Goal: Transaction & Acquisition: Register for event/course

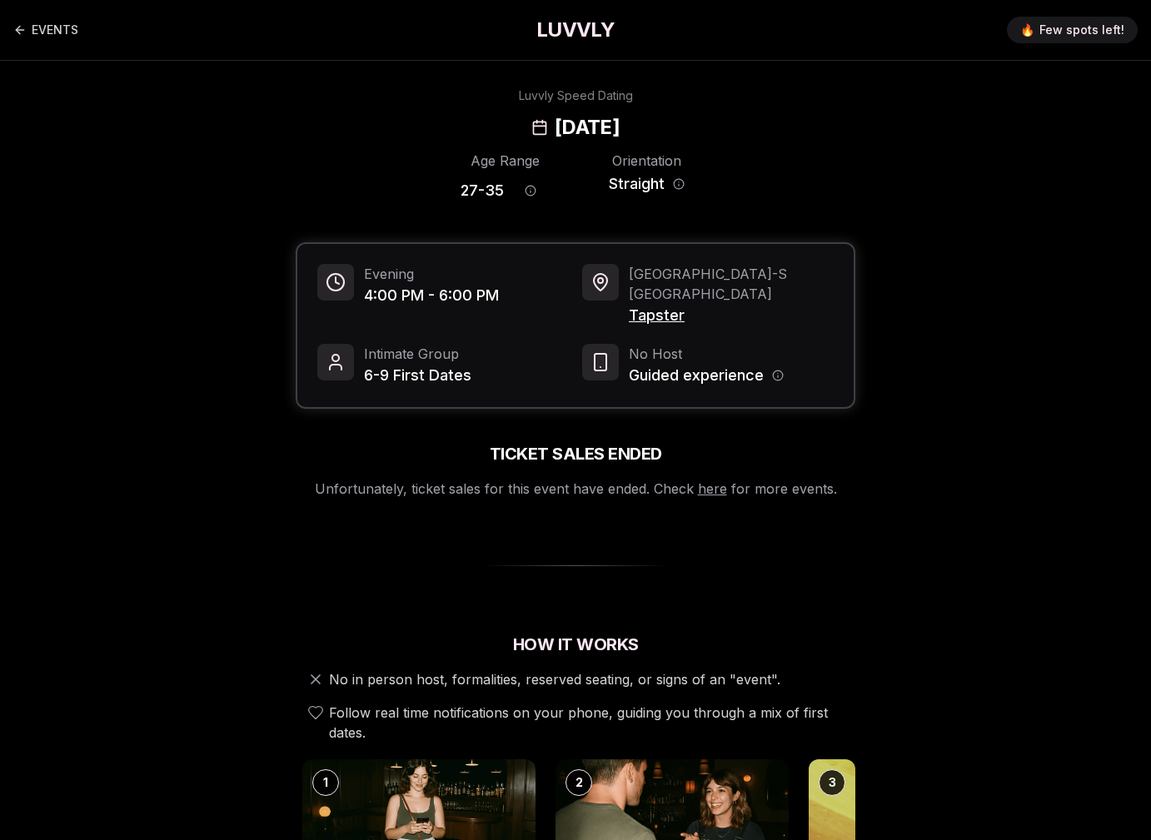
click at [578, 101] on div "Luvvly Speed Dating" at bounding box center [576, 95] width 114 height 17
copy div "Luvvly Speed Dating"
drag, startPoint x: 627, startPoint y: 298, endPoint x: 690, endPoint y: 299, distance: 62.5
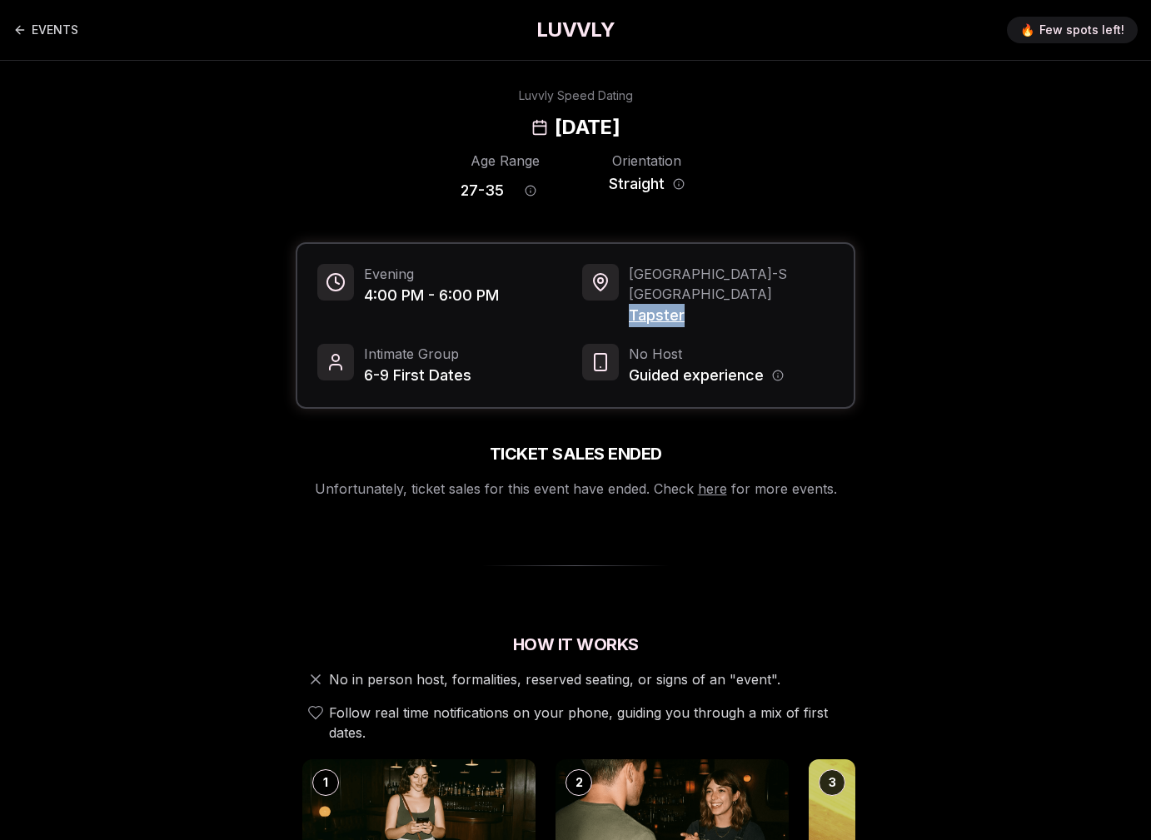
click at [690, 299] on div "Seattle - S Lake Union Tapster" at bounding box center [707, 295] width 251 height 63
copy span "Tapster"
drag, startPoint x: 886, startPoint y: 449, endPoint x: 819, endPoint y: 366, distance: 106.6
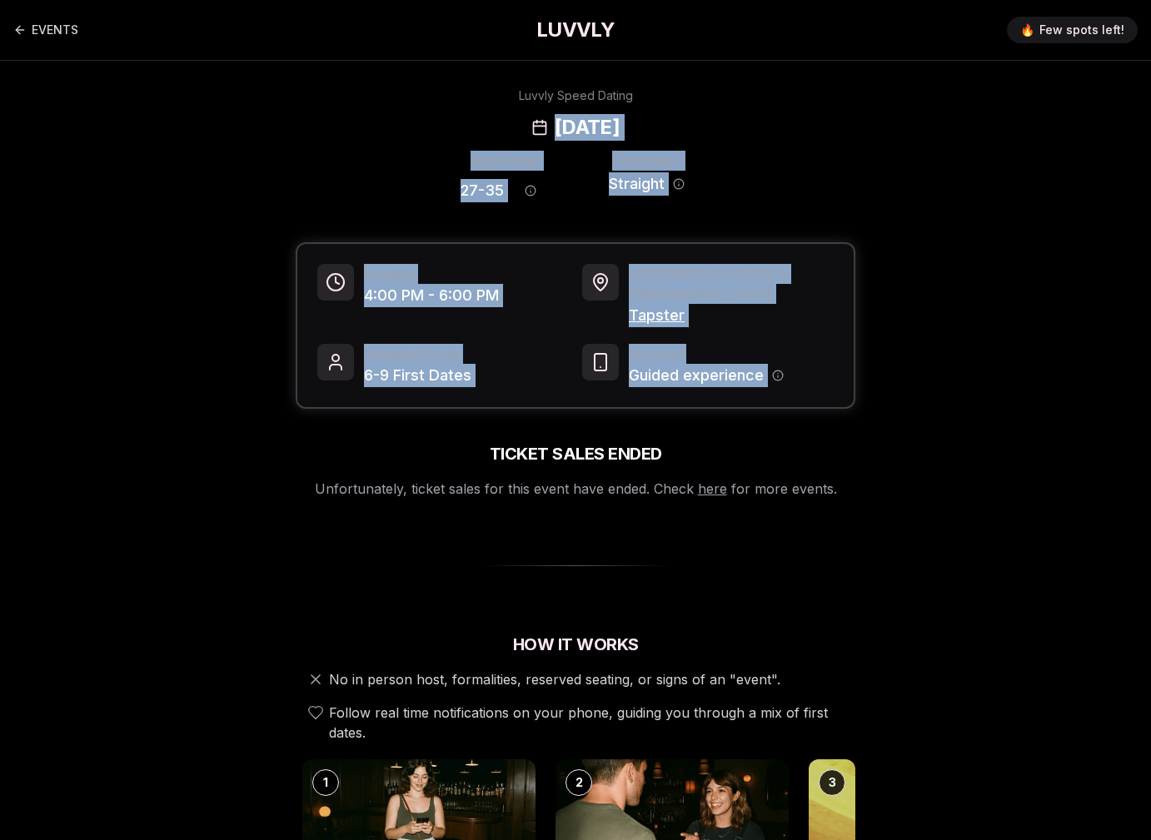
drag, startPoint x: 800, startPoint y: 361, endPoint x: 382, endPoint y: 64, distance: 513.0
copy div "Sunday, September 21st Age Range 27 - 35 Orientation Straight Evening 4:00 PM -…"
